Goal: Feedback & Contribution: Leave review/rating

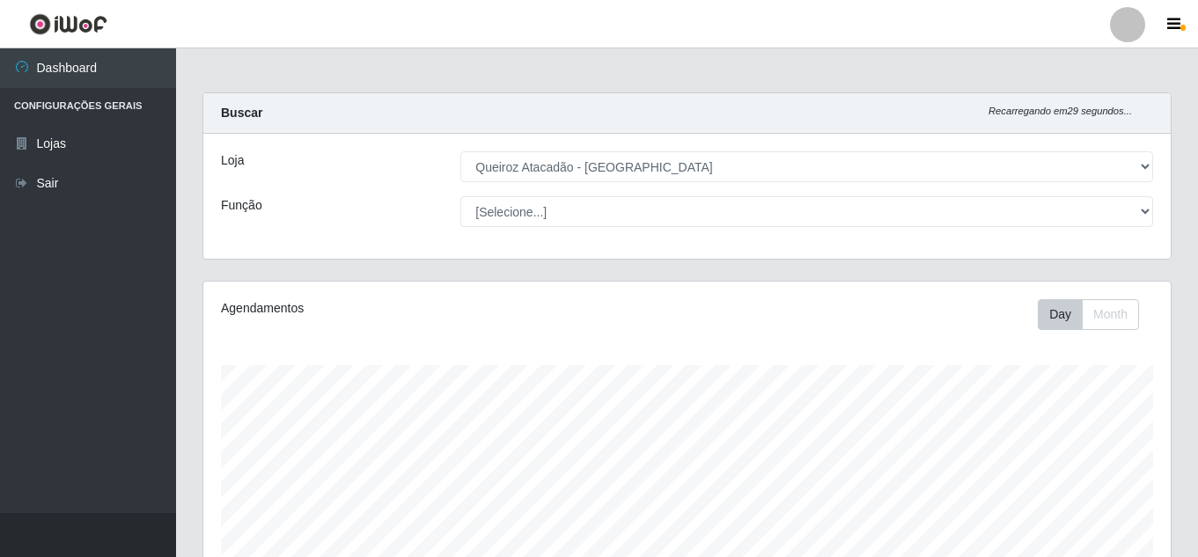
select select "462"
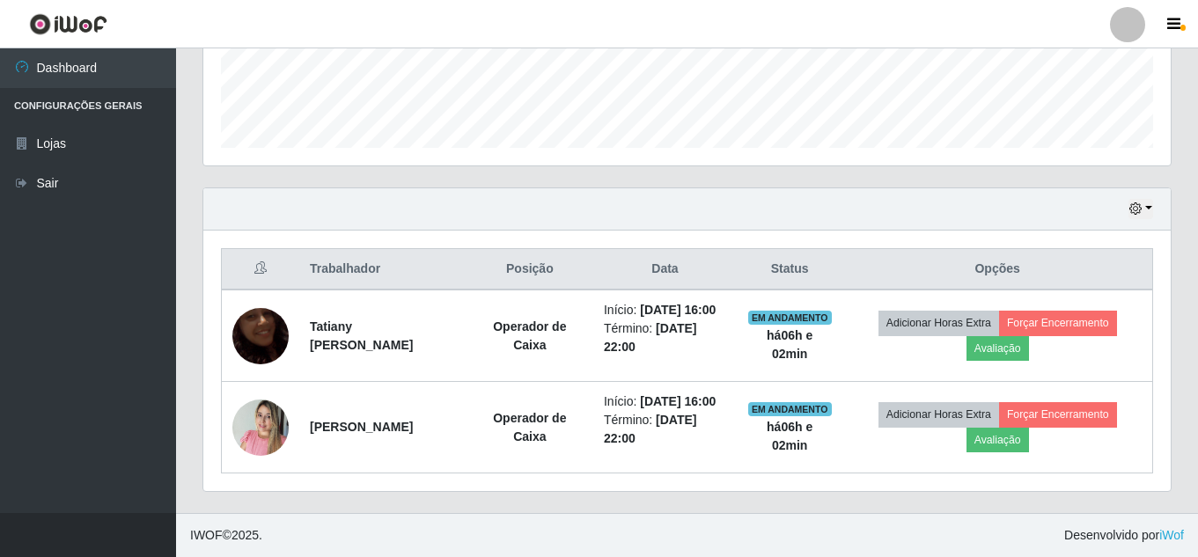
scroll to position [365, 968]
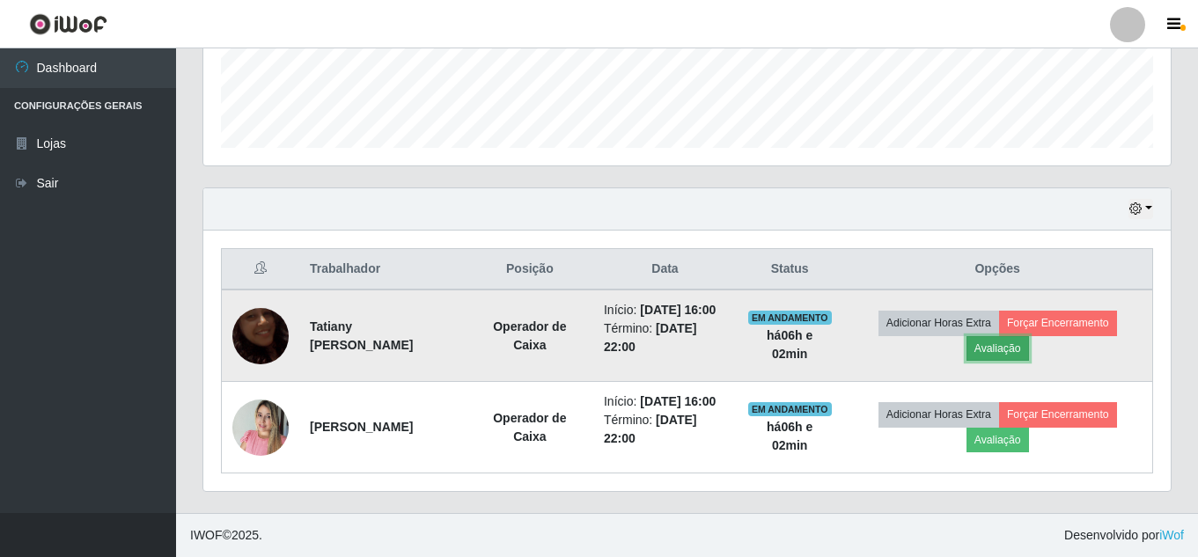
click at [1000, 349] on button "Avaliação" at bounding box center [998, 348] width 63 height 25
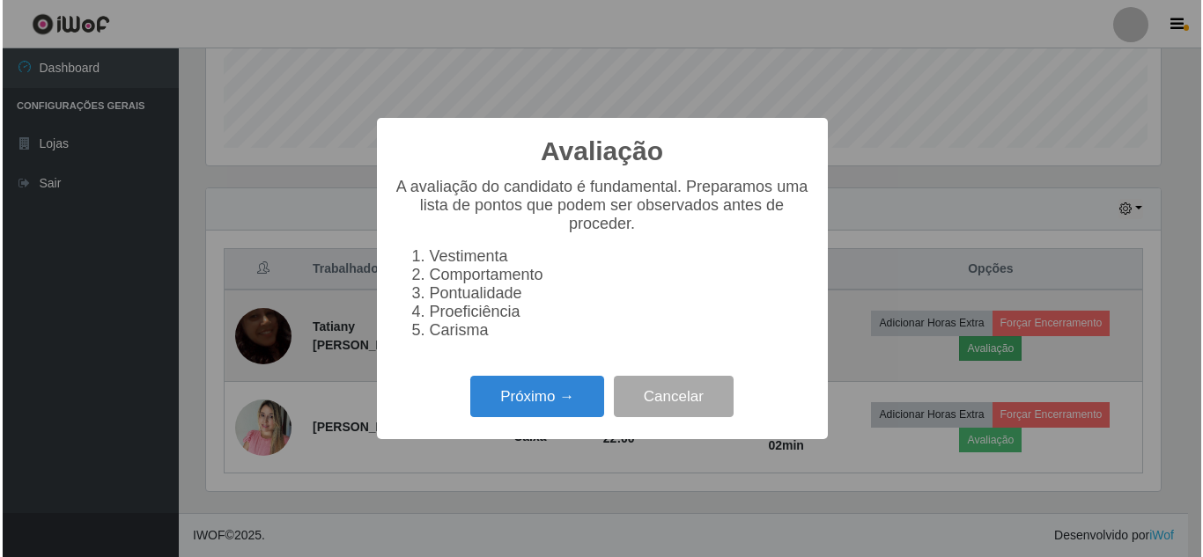
scroll to position [365, 959]
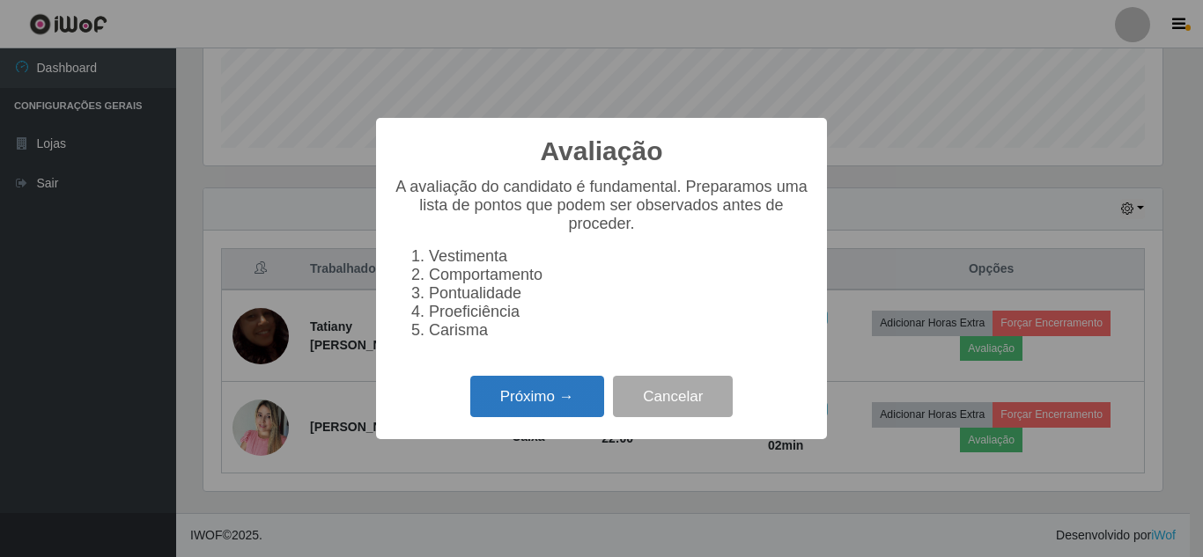
click at [556, 391] on button "Próximo →" at bounding box center [537, 396] width 134 height 41
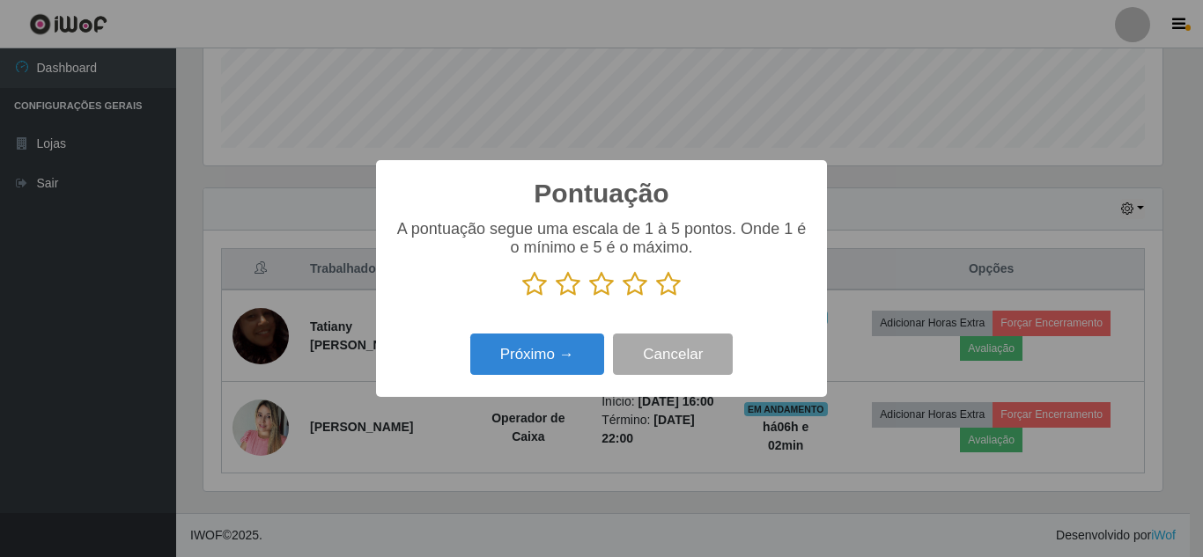
scroll to position [880022, 879428]
click at [664, 284] on icon at bounding box center [668, 284] width 25 height 26
click at [656, 298] on input "radio" at bounding box center [656, 298] width 0 height 0
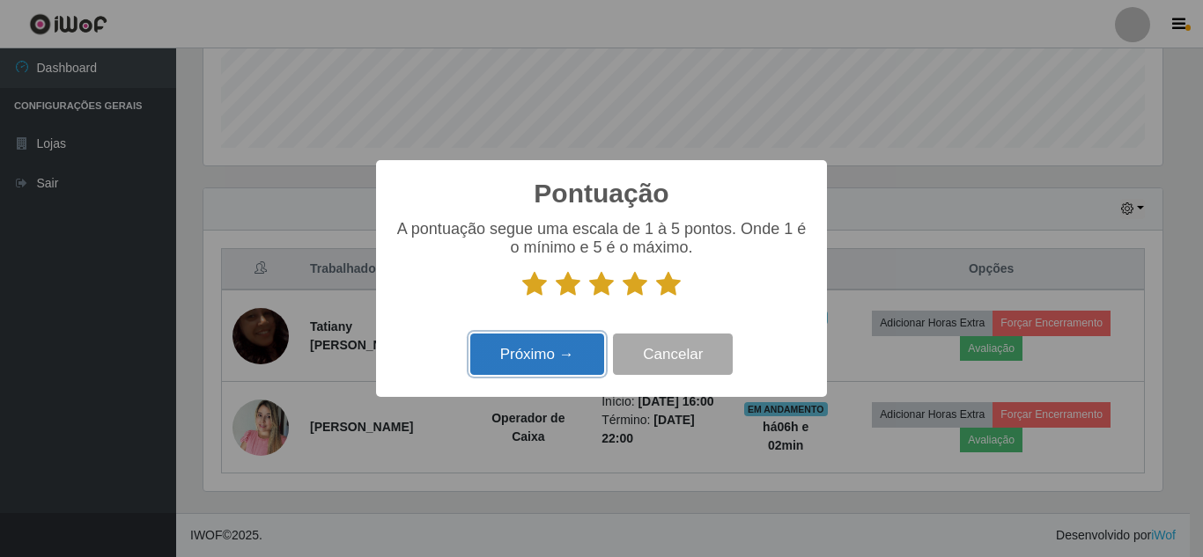
click at [564, 373] on button "Próximo →" at bounding box center [537, 354] width 134 height 41
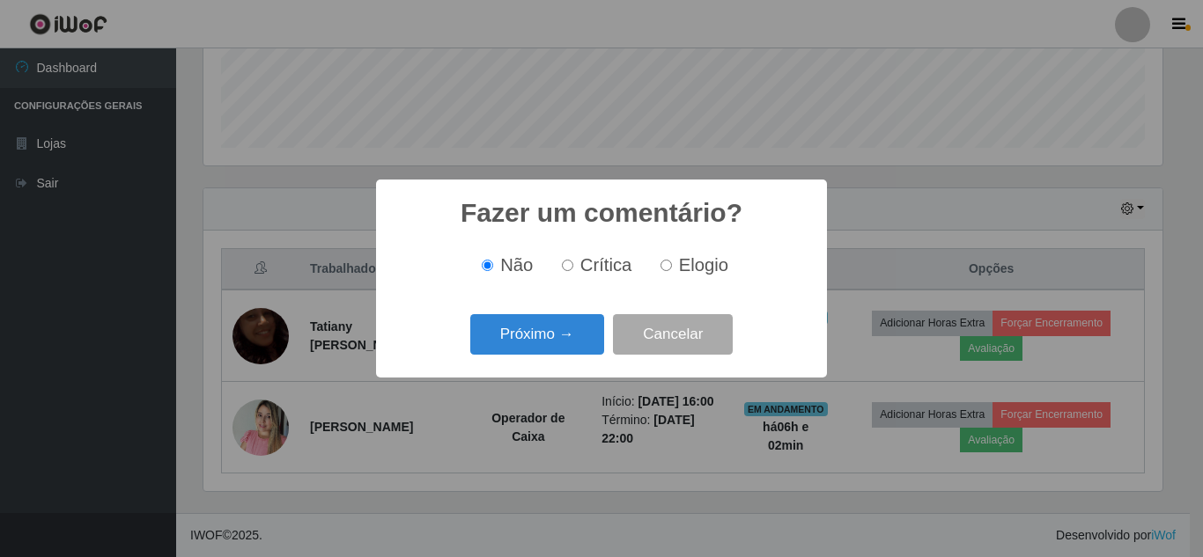
click at [663, 261] on input "Elogio" at bounding box center [665, 265] width 11 height 11
radio input "true"
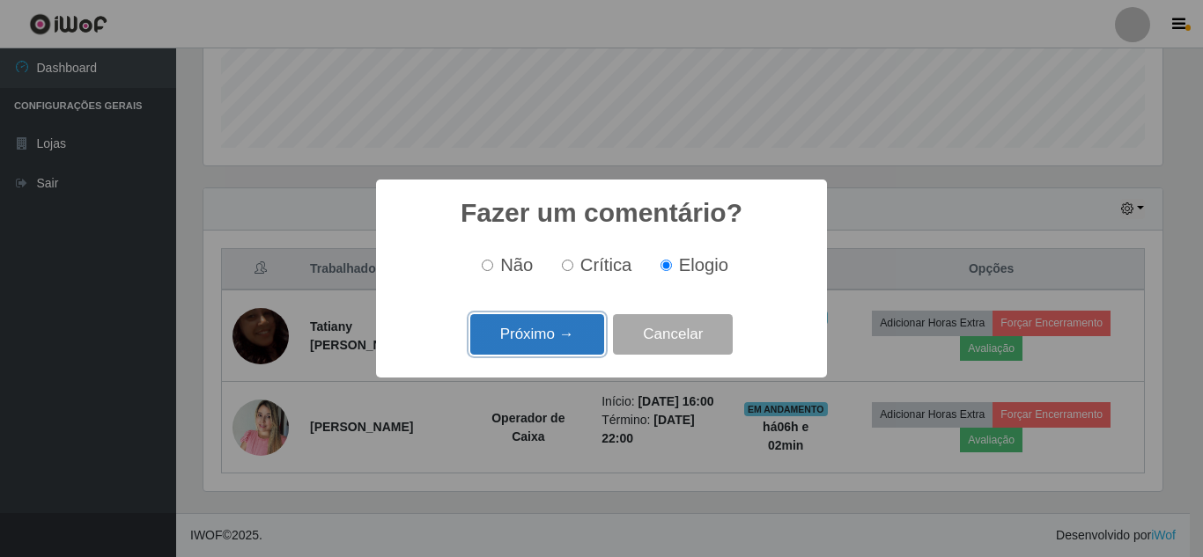
click at [559, 326] on button "Próximo →" at bounding box center [537, 334] width 134 height 41
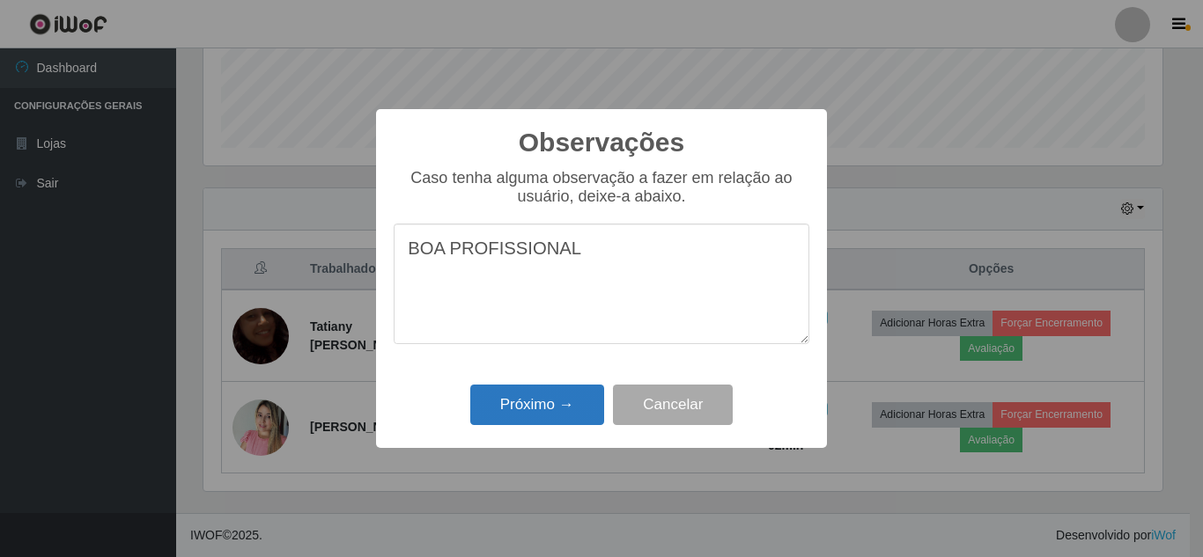
type textarea "BOA PROFISSIONAL"
click at [528, 397] on button "Próximo →" at bounding box center [537, 405] width 134 height 41
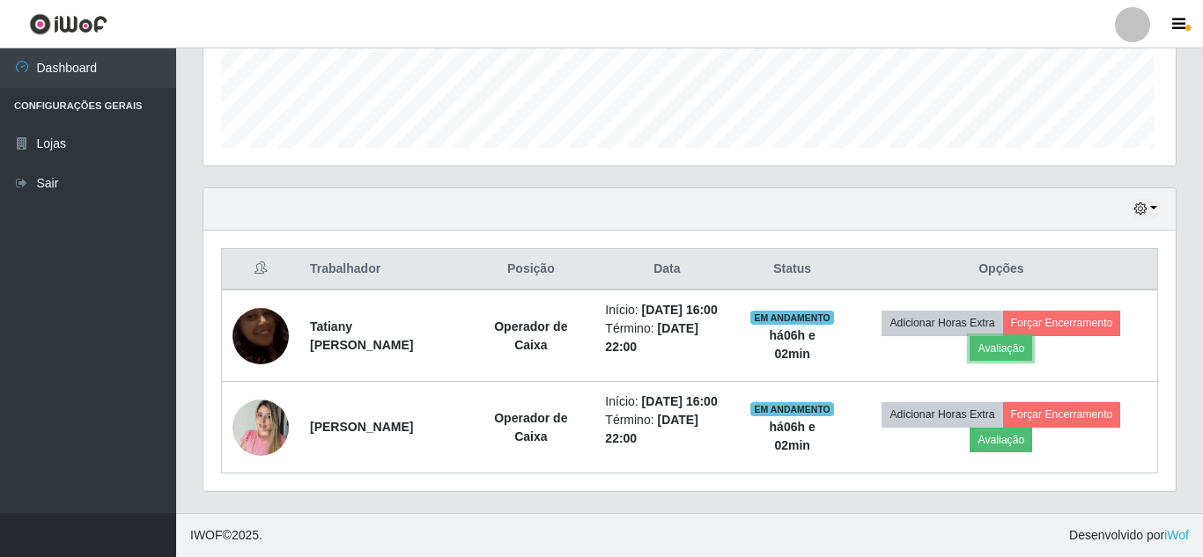
scroll to position [365, 968]
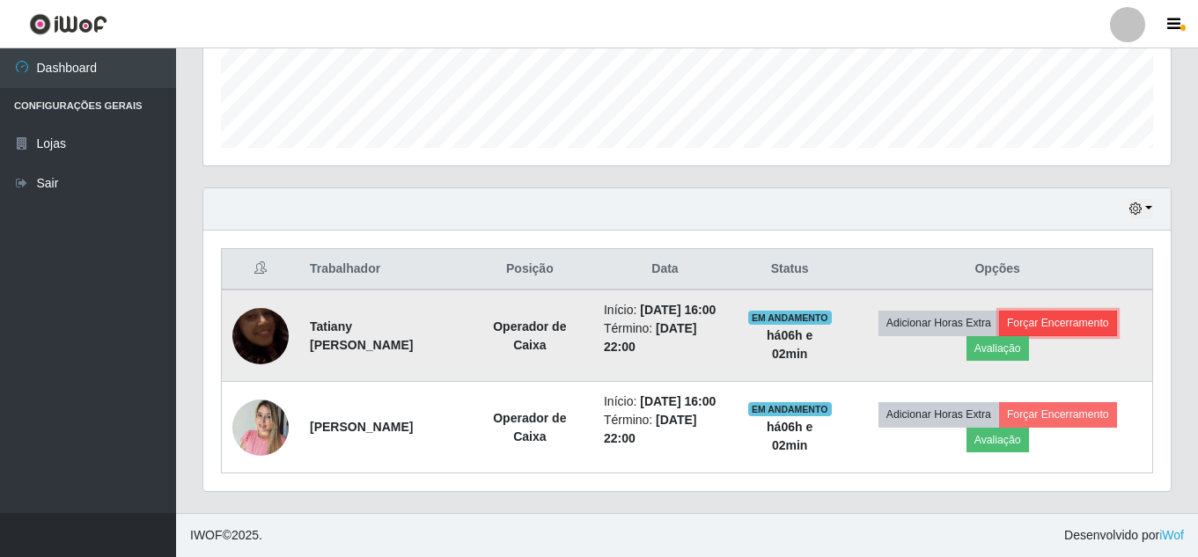
click at [1086, 320] on button "Forçar Encerramento" at bounding box center [1058, 323] width 118 height 25
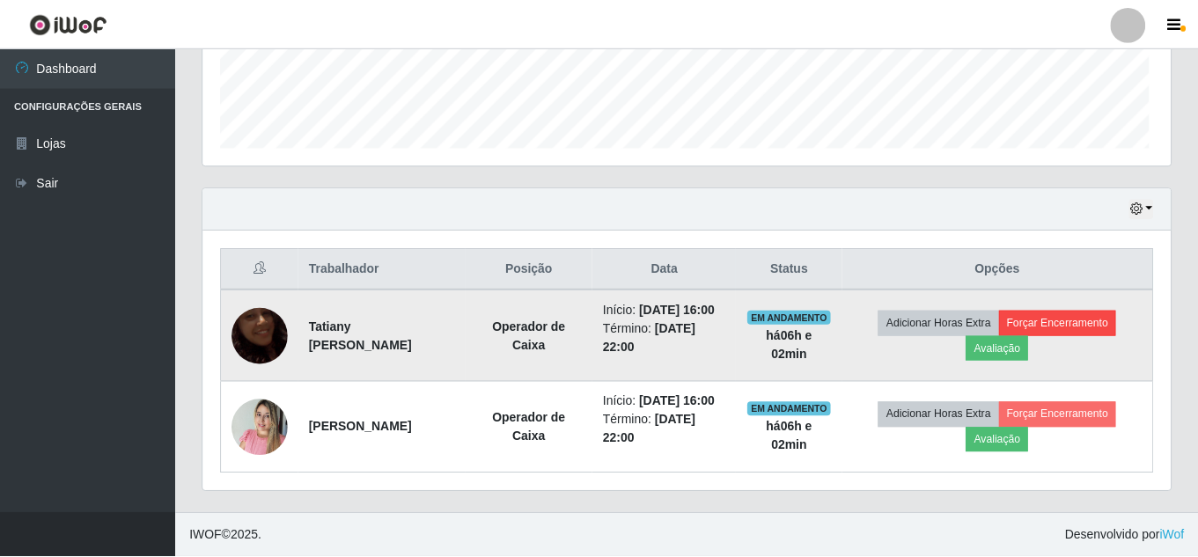
scroll to position [365, 959]
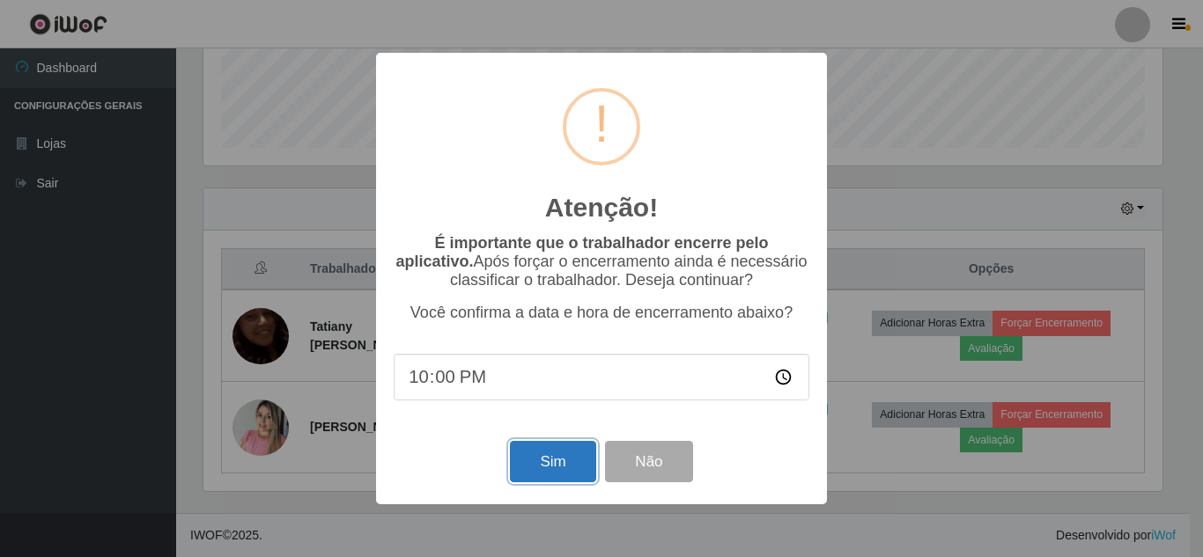
click at [563, 452] on button "Sim" at bounding box center [552, 461] width 85 height 41
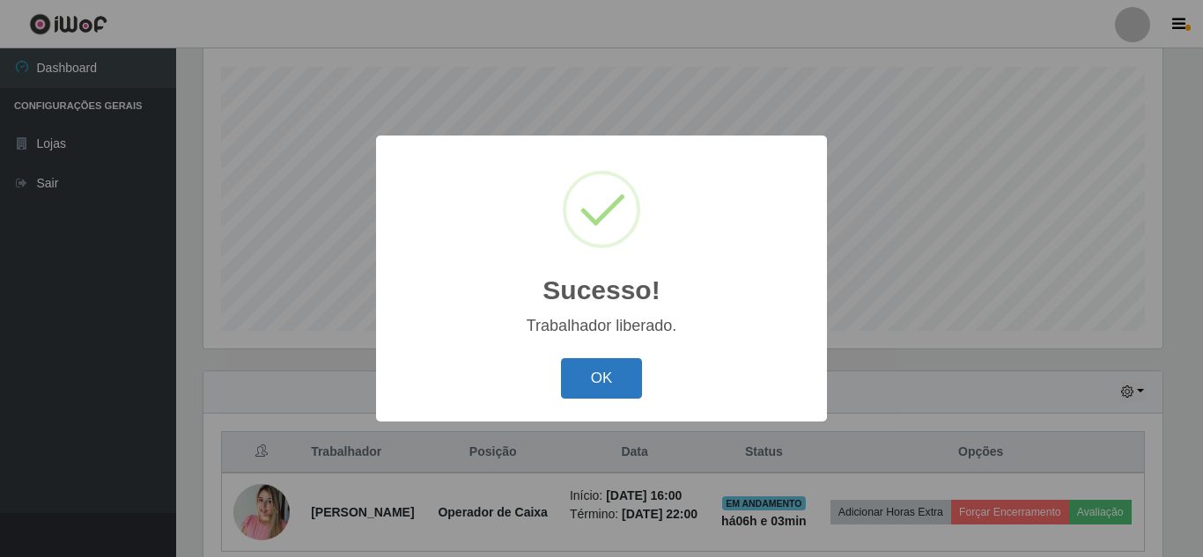
click at [627, 386] on button "OK" at bounding box center [602, 378] width 82 height 41
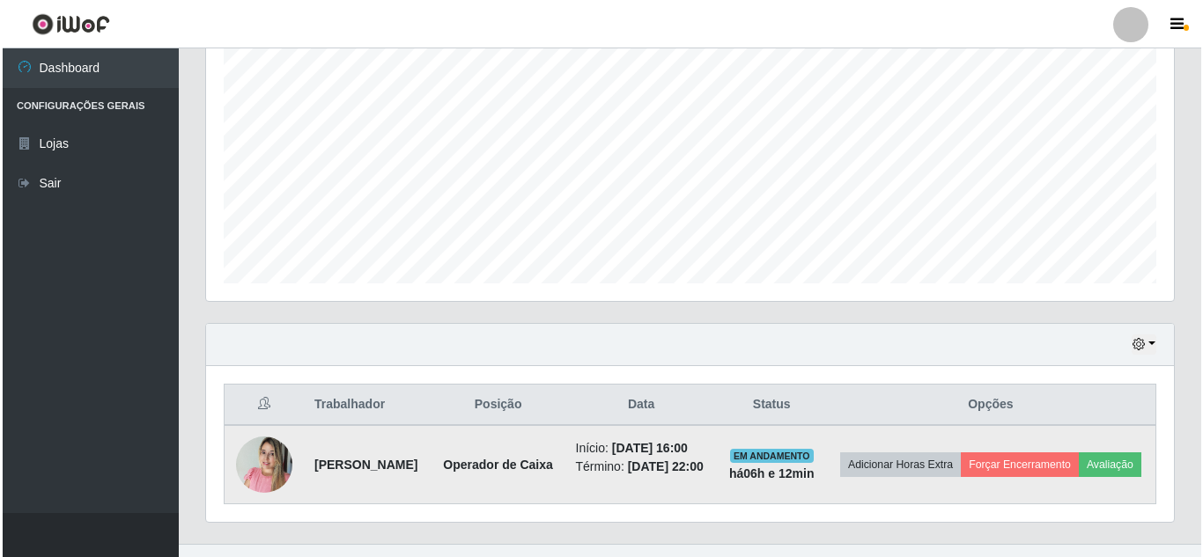
scroll to position [390, 0]
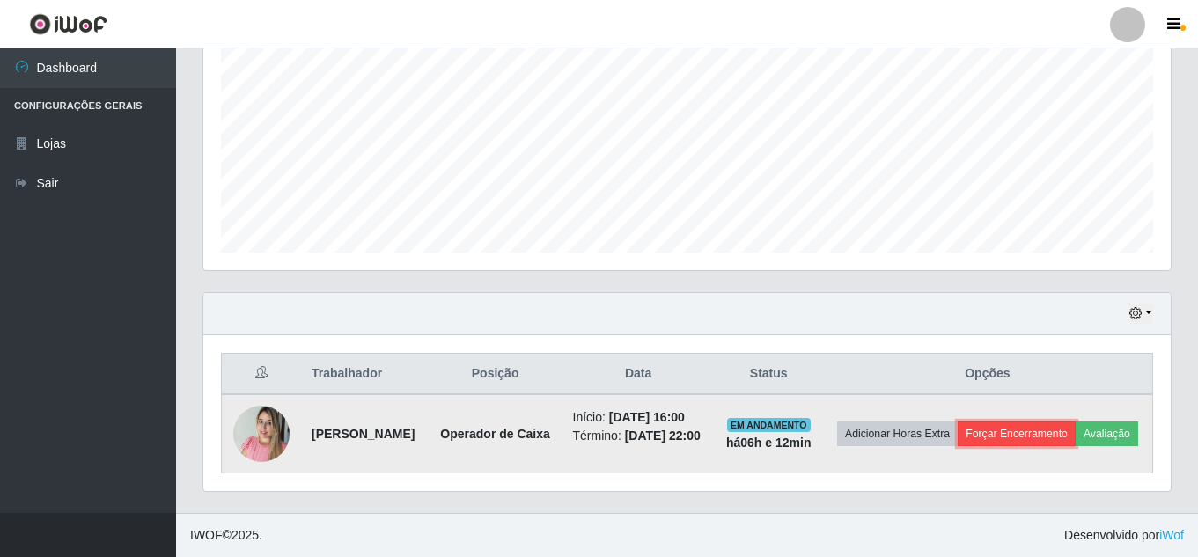
click at [1075, 422] on button "Forçar Encerramento" at bounding box center [1017, 434] width 118 height 25
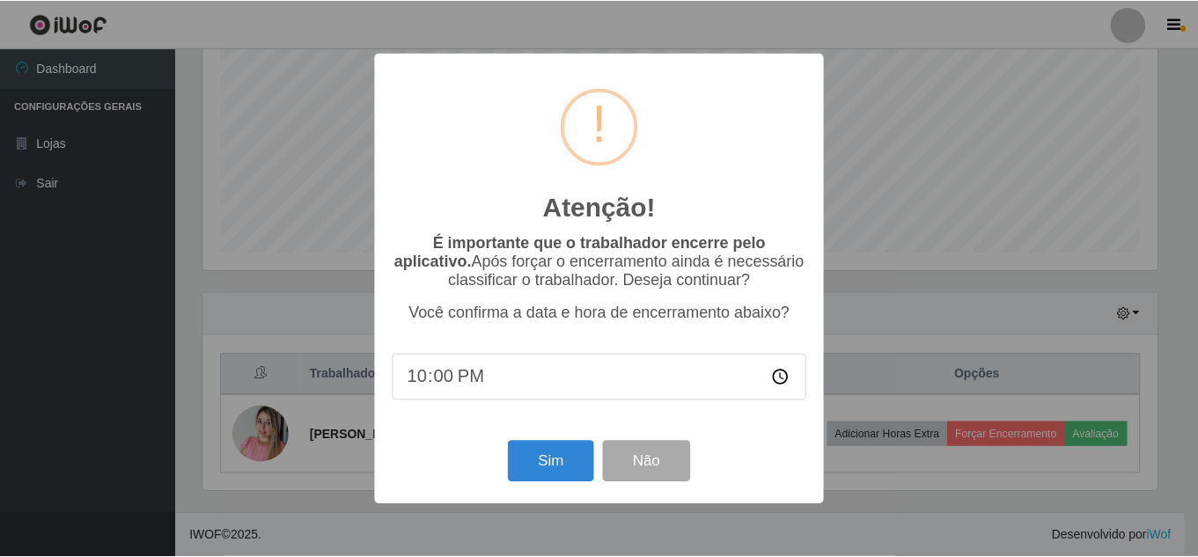
scroll to position [365, 959]
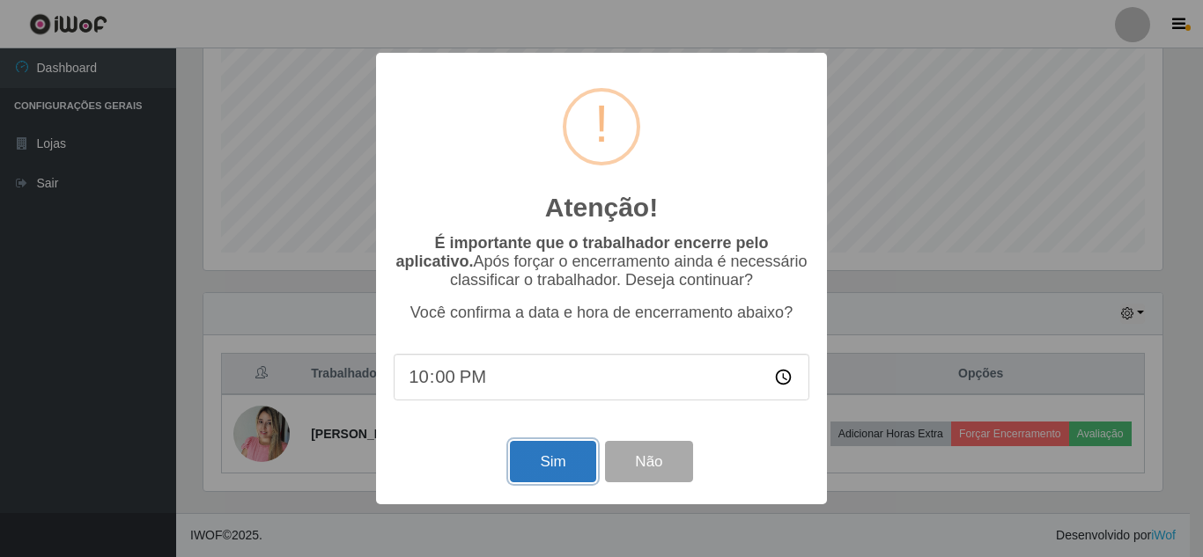
click at [582, 461] on button "Sim" at bounding box center [552, 461] width 85 height 41
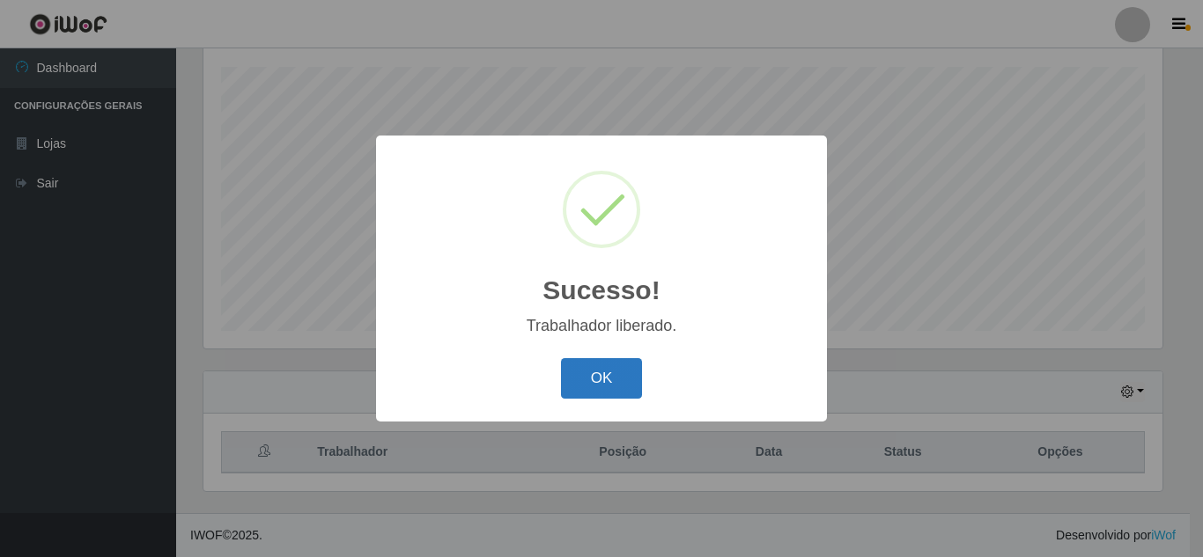
click at [622, 367] on button "OK" at bounding box center [602, 378] width 82 height 41
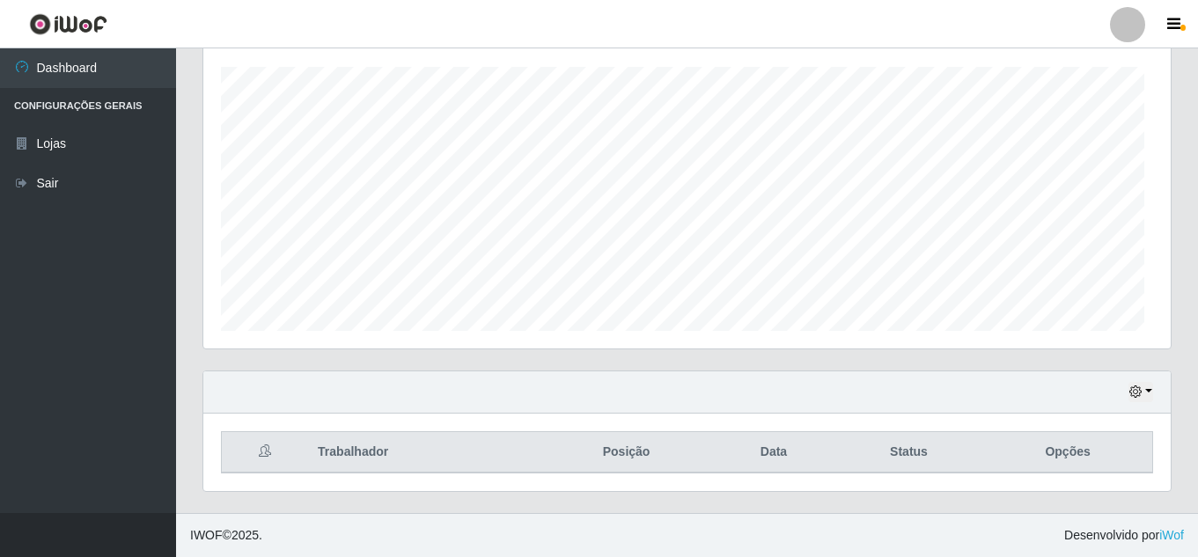
scroll to position [365, 968]
